Goal: Task Accomplishment & Management: Complete application form

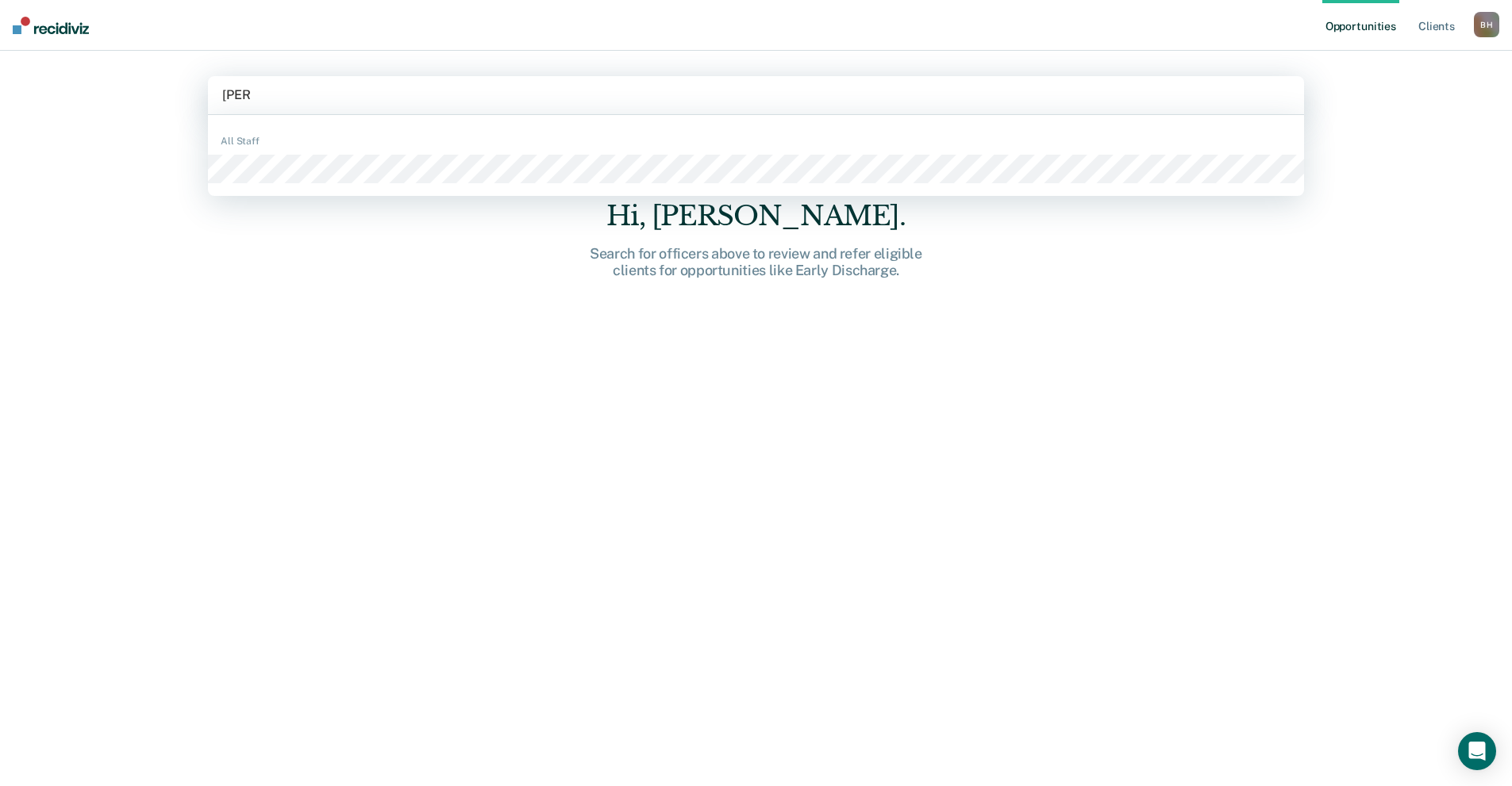
type input "[PERSON_NAME]"
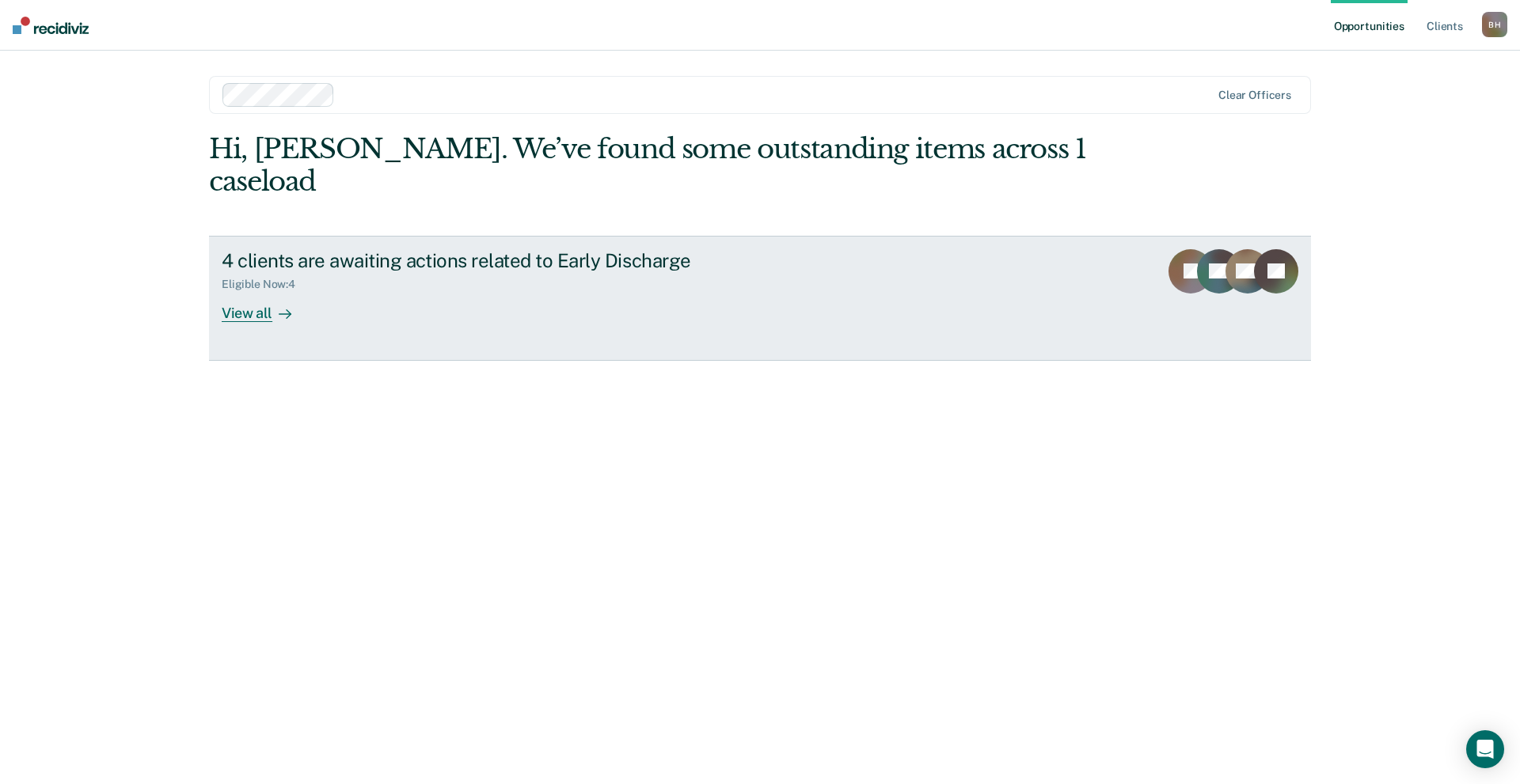
click at [249, 291] on div "View all" at bounding box center [266, 306] width 88 height 31
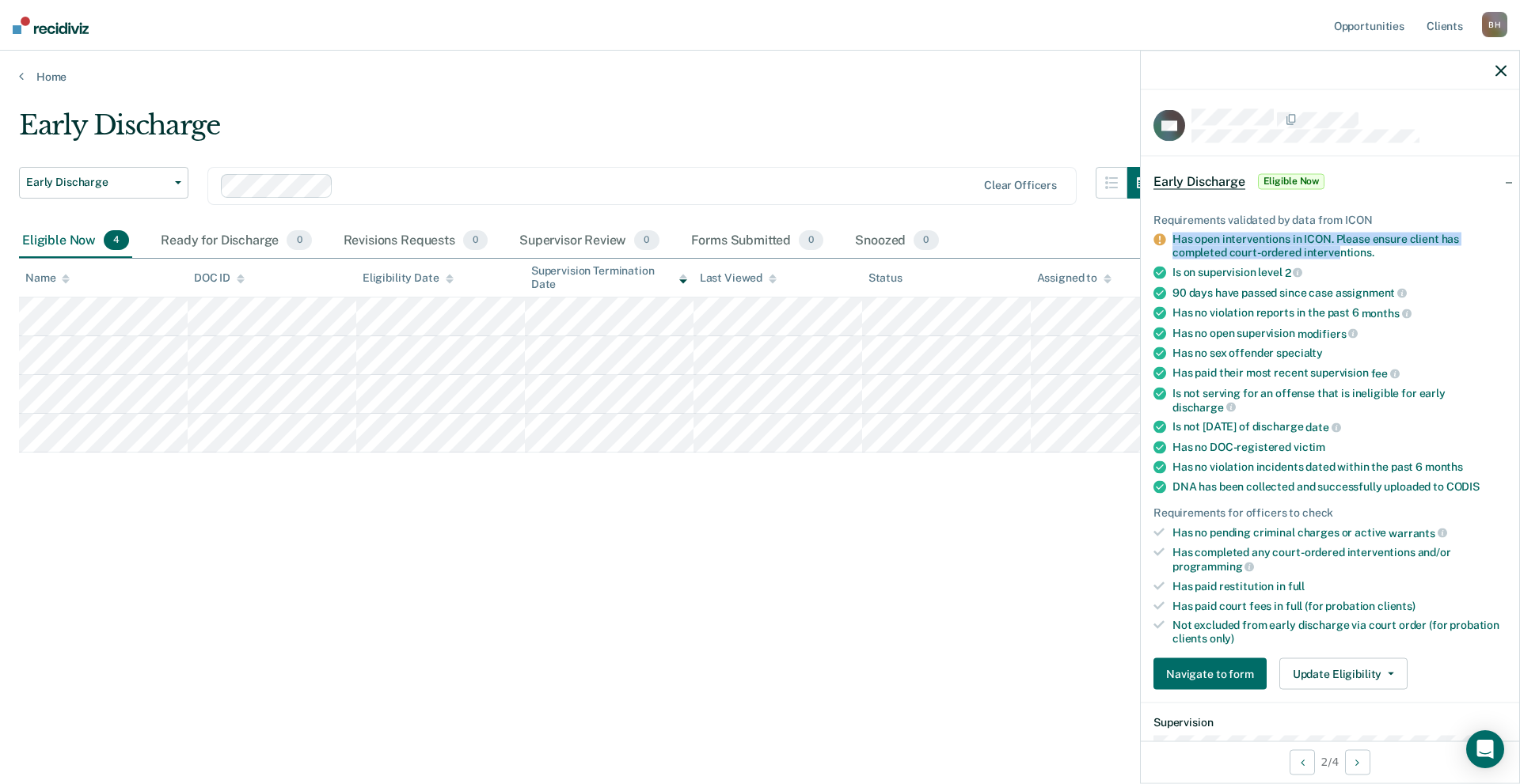
drag, startPoint x: 1329, startPoint y: 251, endPoint x: 1162, endPoint y: 230, distance: 168.3
click at [1162, 230] on ul "Requirements validated by data from ICON Has open interventions in ICON. Please…" at bounding box center [1329, 429] width 353 height 432
click at [1368, 675] on button "Update Eligibility" at bounding box center [1343, 674] width 128 height 31
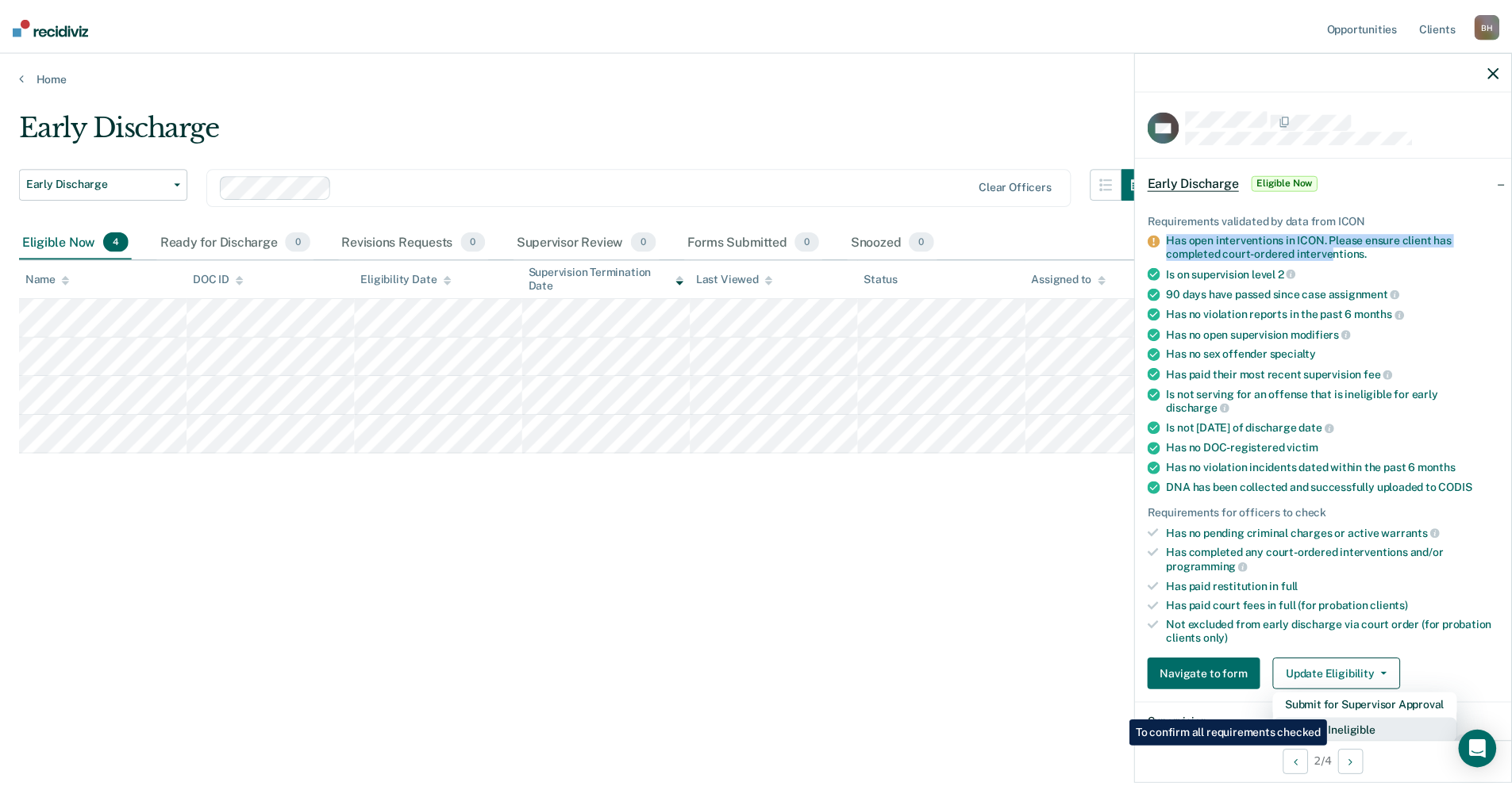
scroll to position [1, 0]
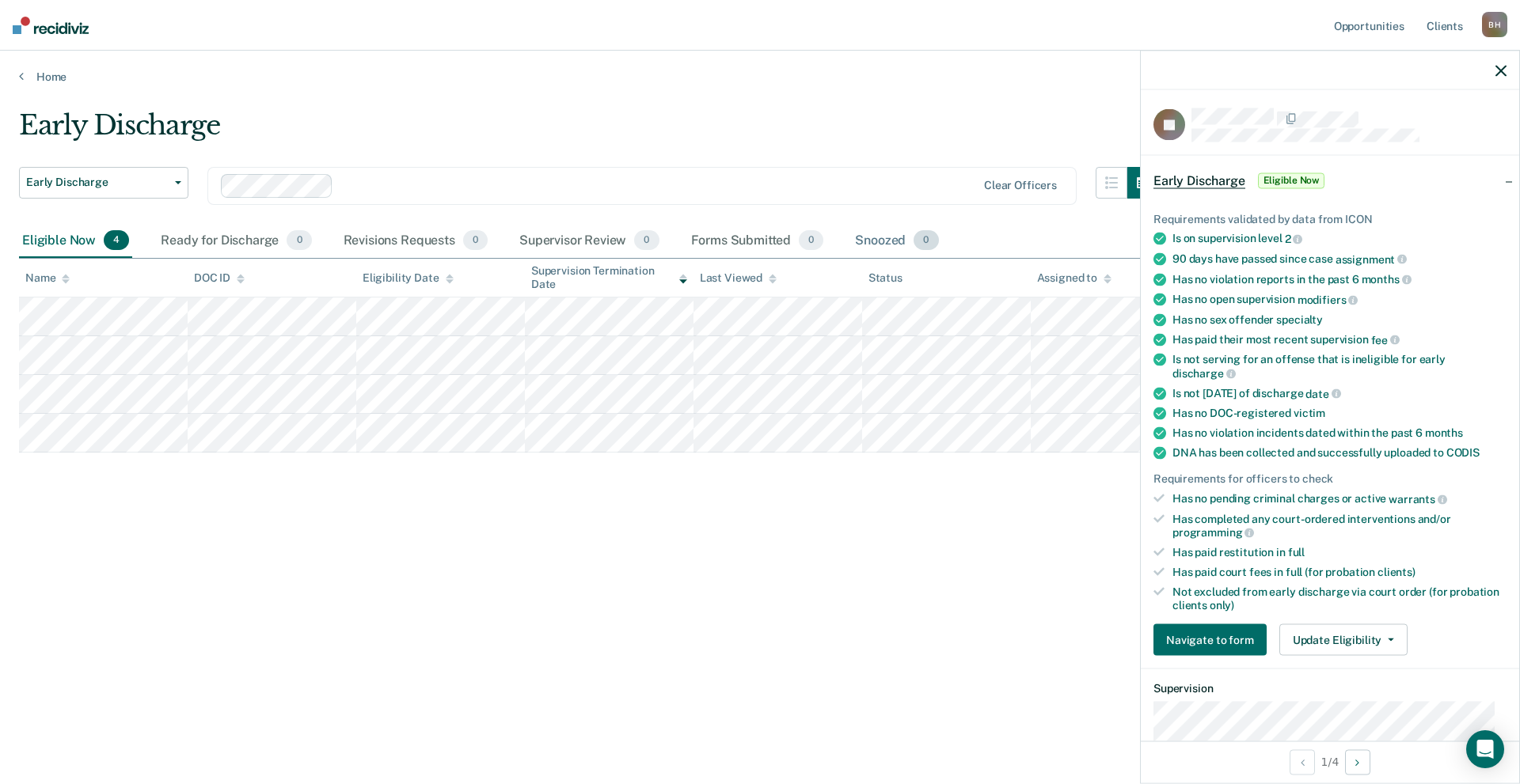
click at [884, 234] on div "Snoozed 0" at bounding box center [896, 241] width 89 height 35
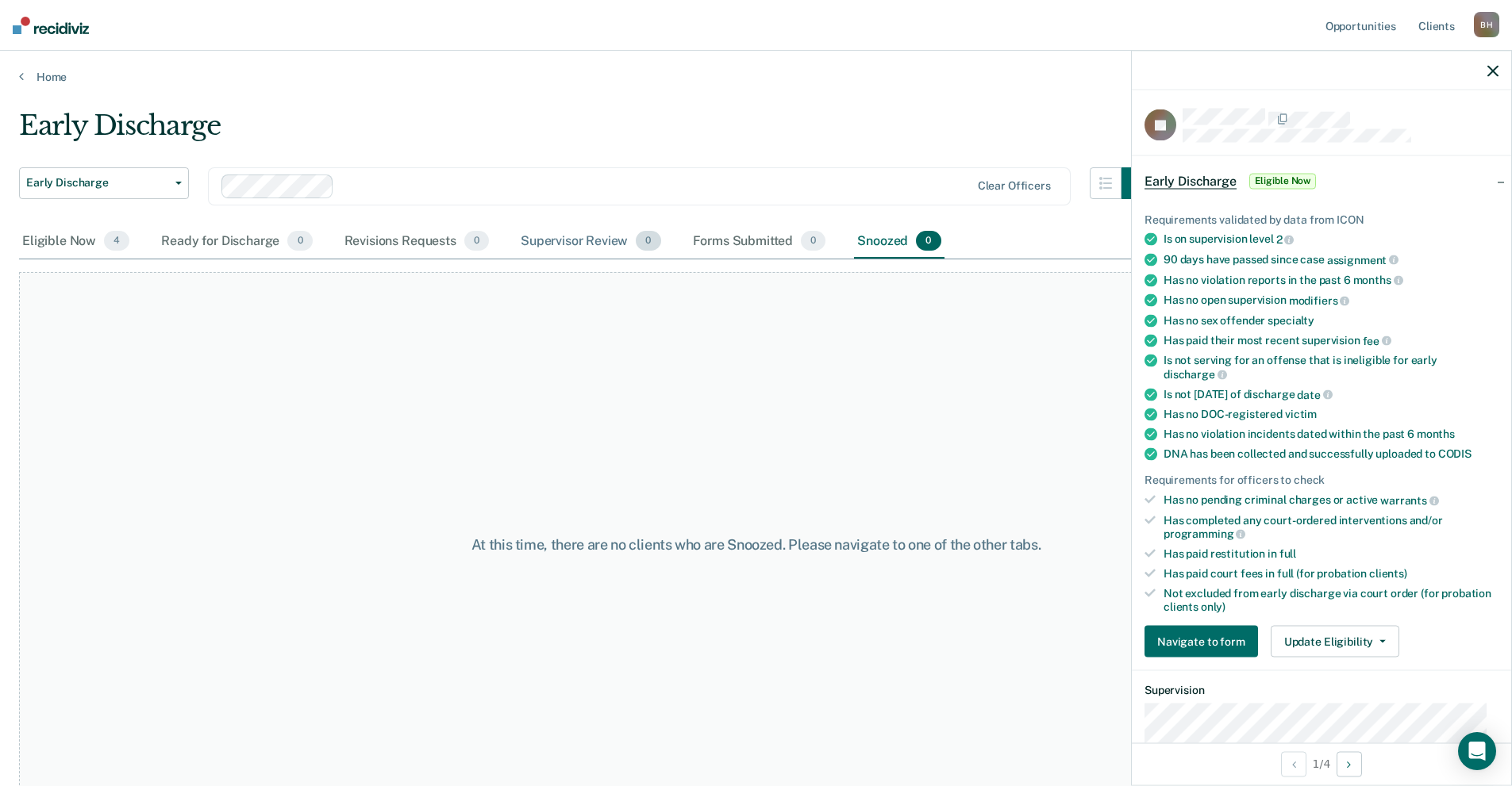
click at [595, 238] on div "Supervisor Review 0" at bounding box center [591, 242] width 147 height 35
click at [209, 244] on div "Ready for Discharge 0" at bounding box center [236, 242] width 157 height 35
click at [1196, 643] on button "Navigate to form" at bounding box center [1201, 642] width 113 height 32
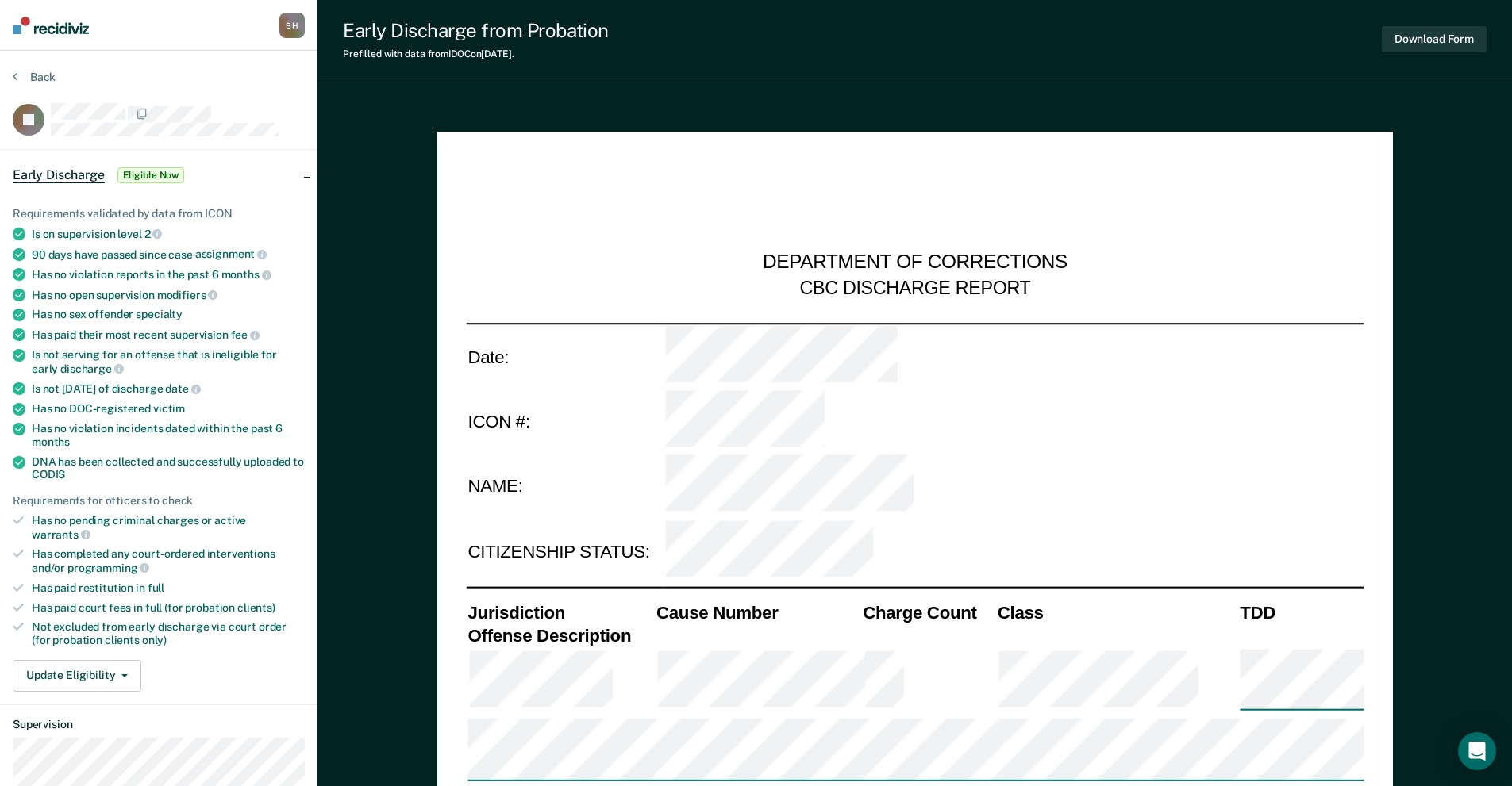
type textarea "x"
